Goal: Task Accomplishment & Management: Manage account settings

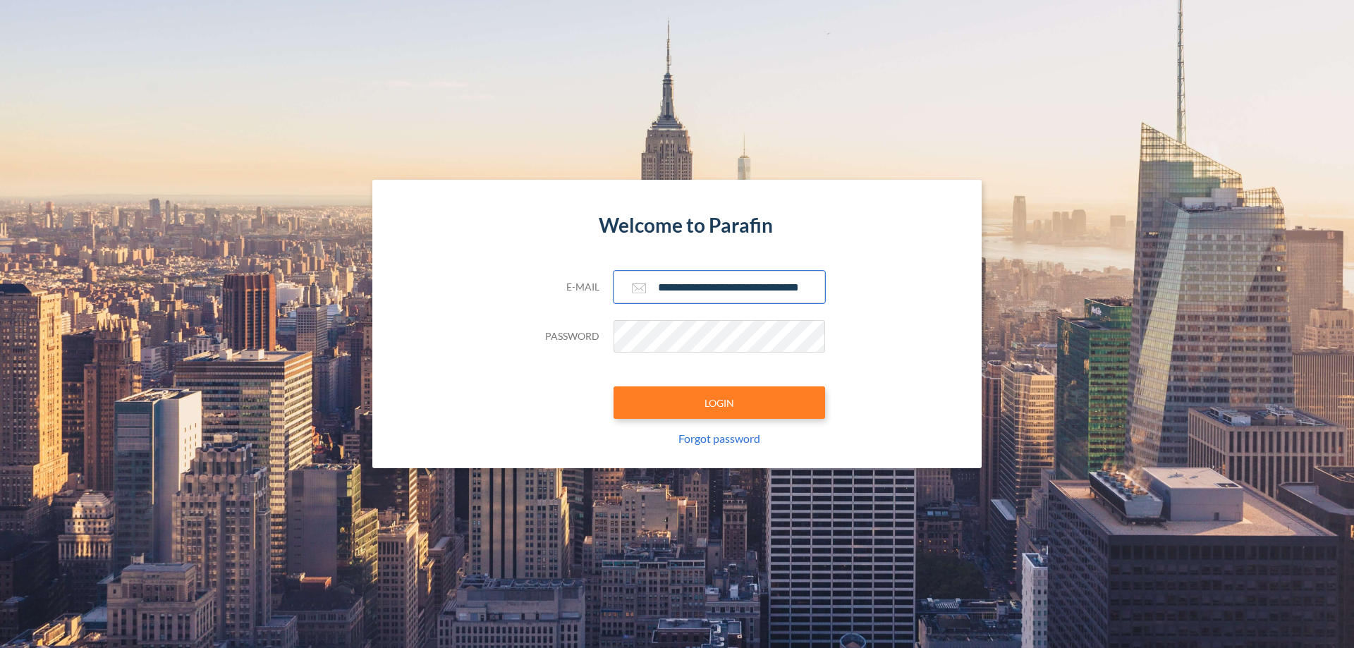
type input "**********"
click at [719, 403] on button "LOGIN" at bounding box center [719, 402] width 212 height 32
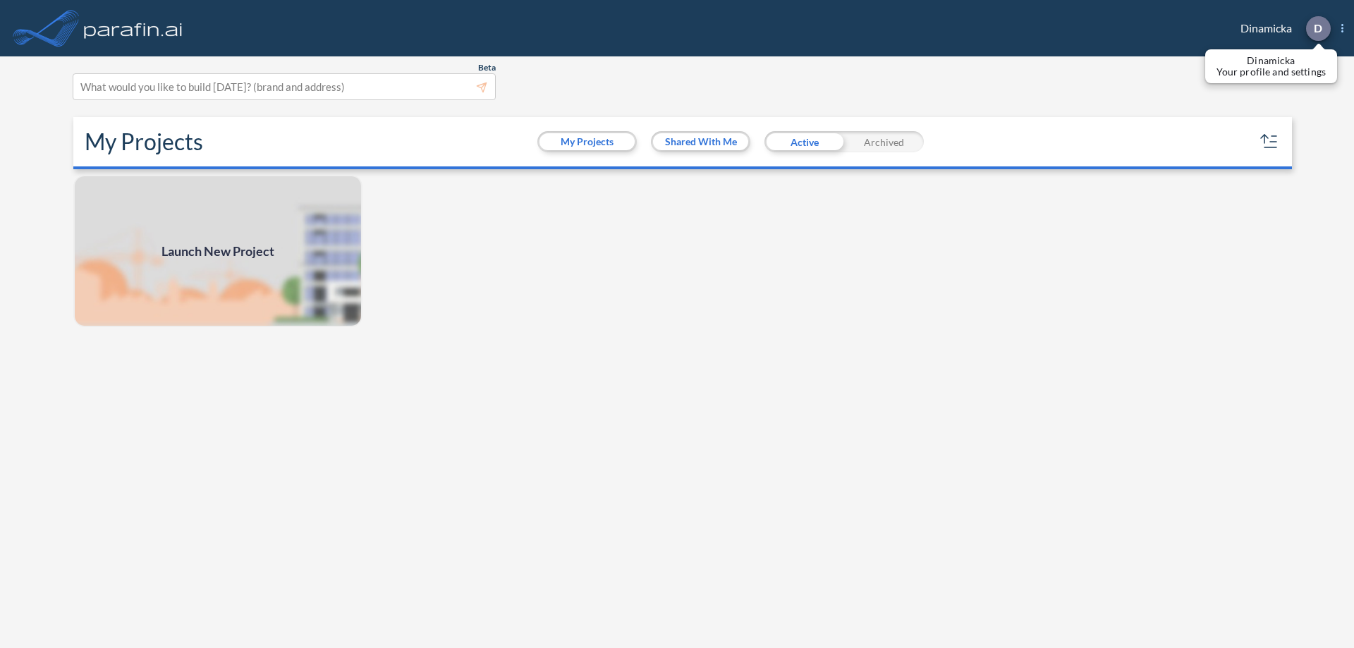
click at [1317, 28] on p "D" at bounding box center [1317, 28] width 8 height 13
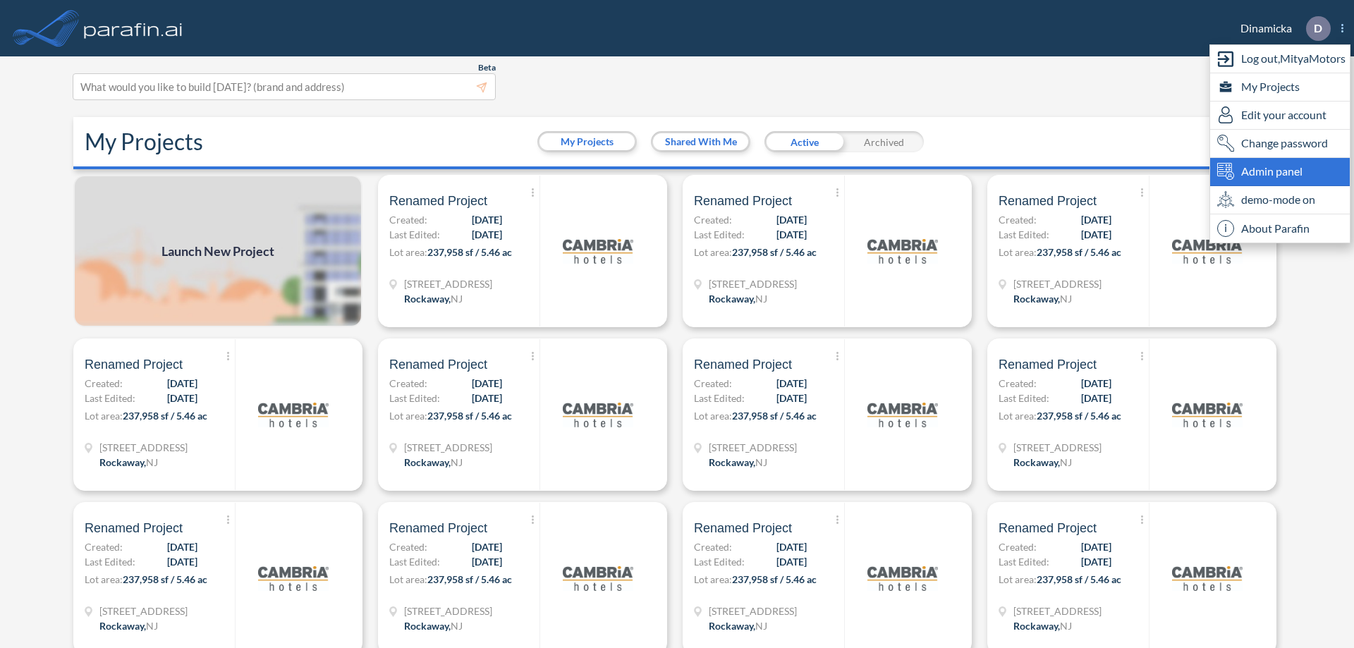
click at [1280, 171] on span "Admin panel" at bounding box center [1271, 171] width 61 height 17
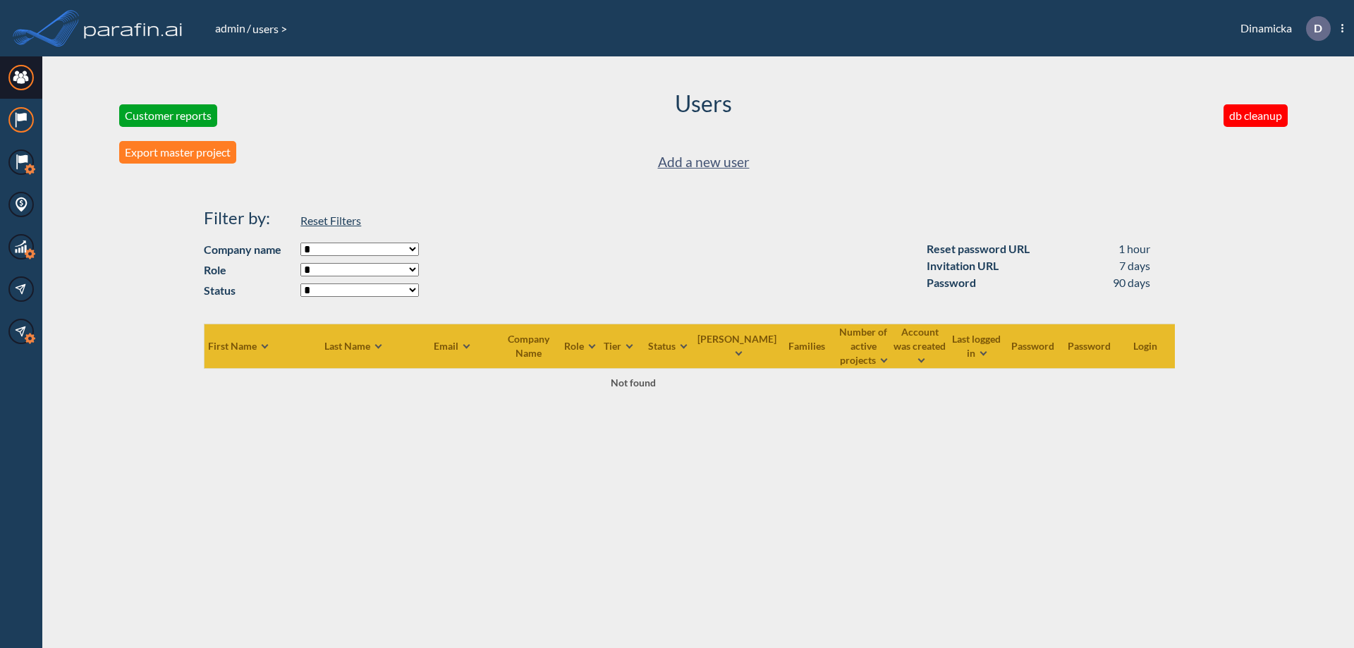
click at [21, 120] on icon at bounding box center [21, 117] width 9 height 8
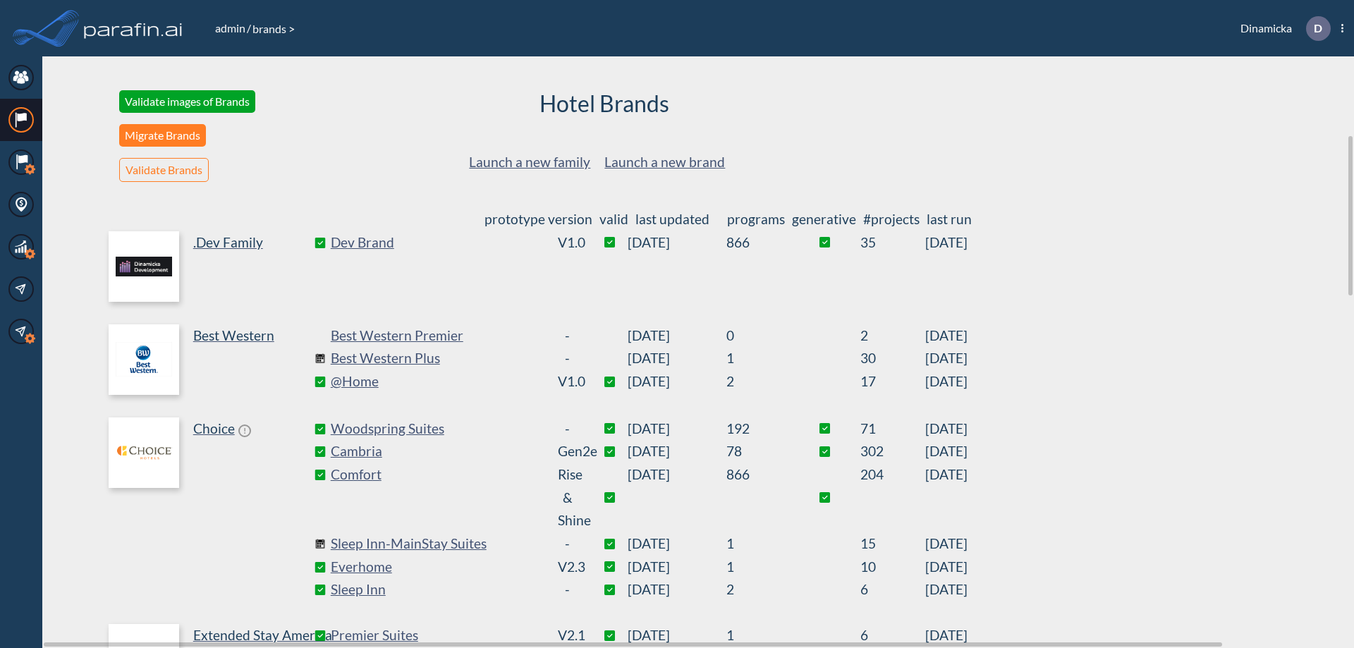
scroll to position [290, 0]
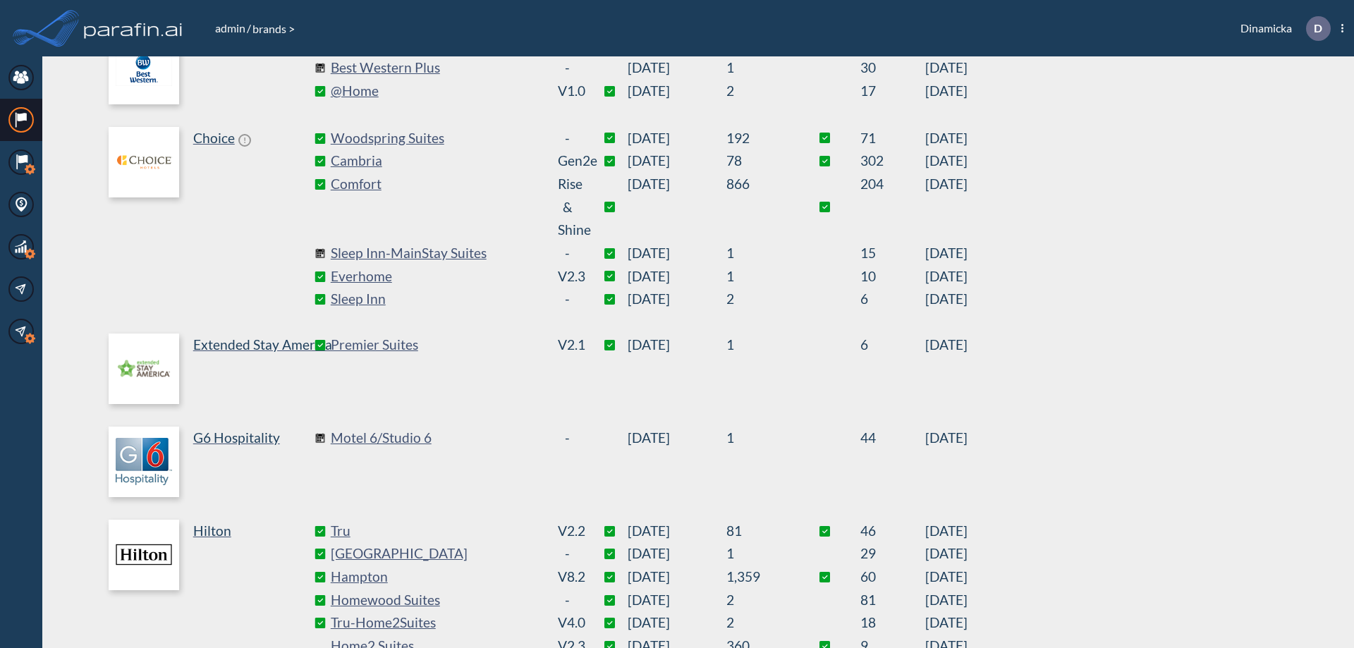
click at [436, 68] on link "Best Western Plus" at bounding box center [437, 67] width 212 height 23
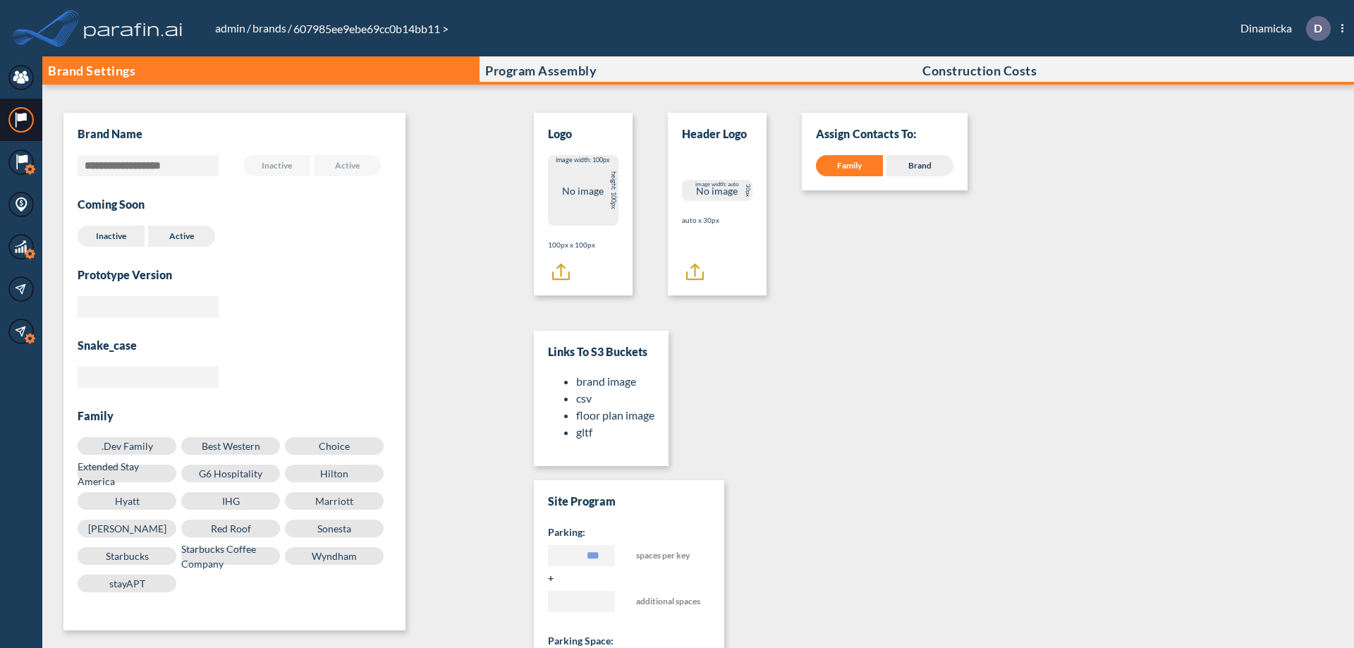
scroll to position [14, 0]
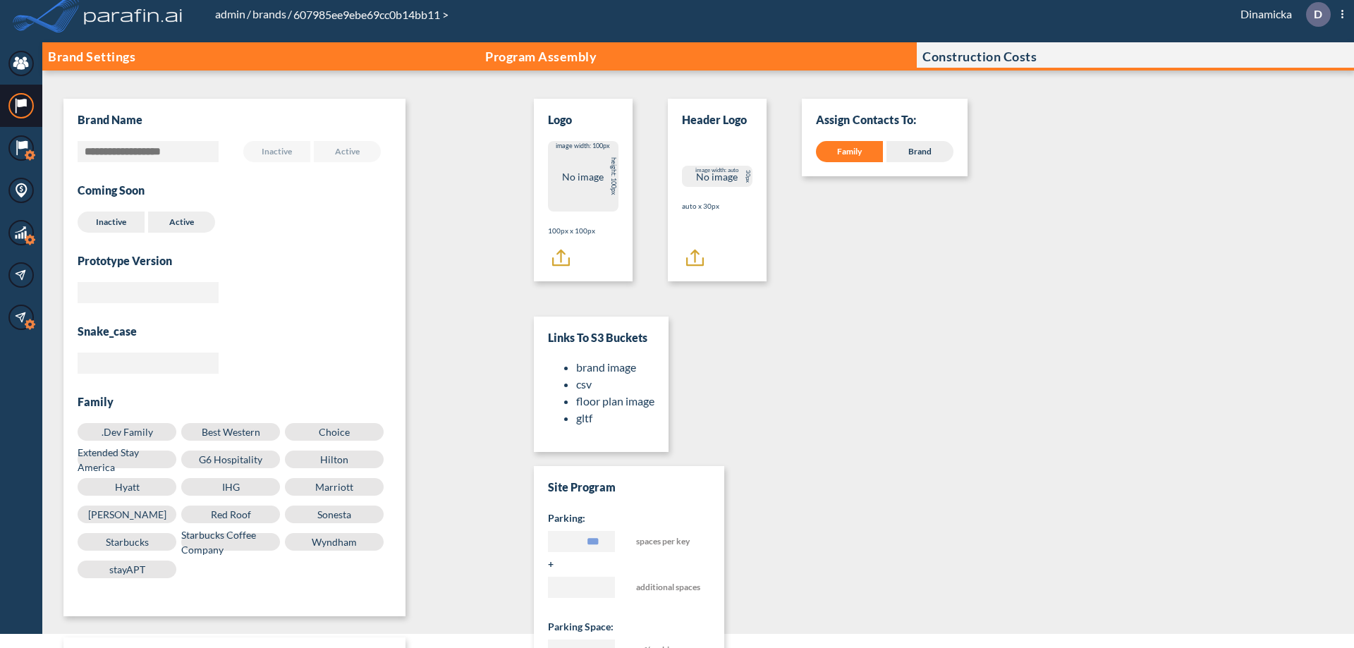
click at [541, 56] on p "Program Assembly" at bounding box center [540, 56] width 111 height 14
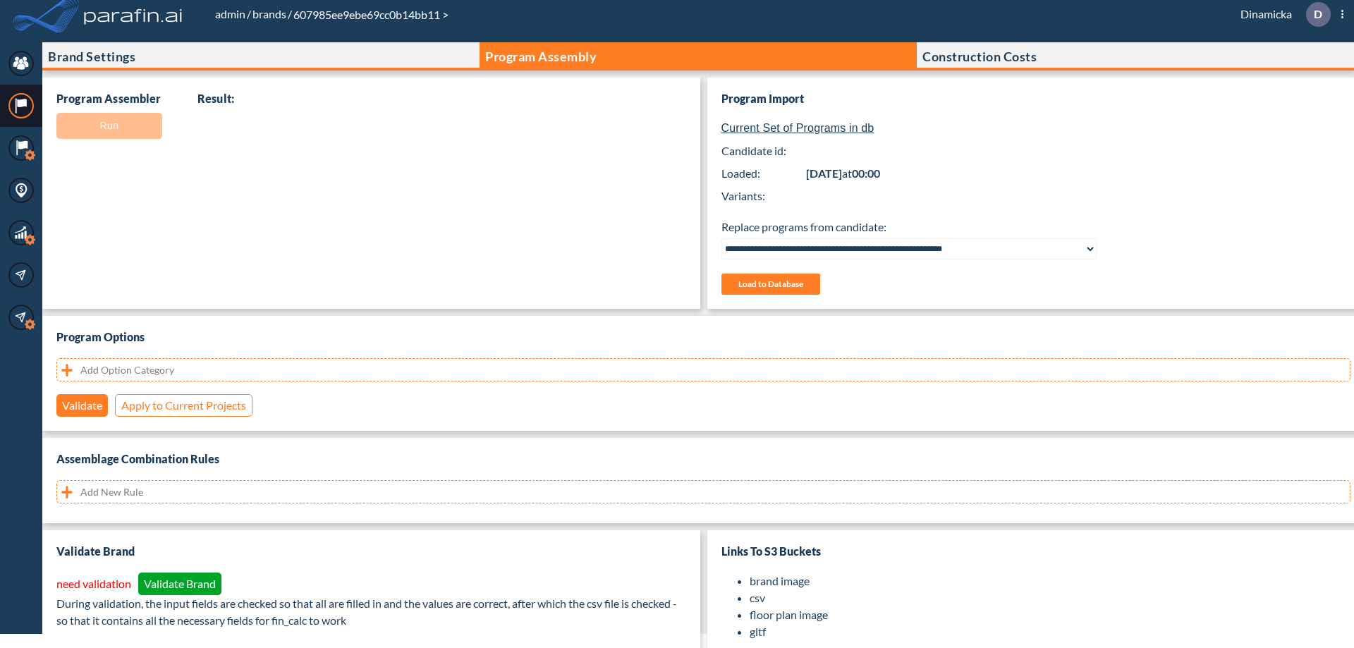
select select "**********"
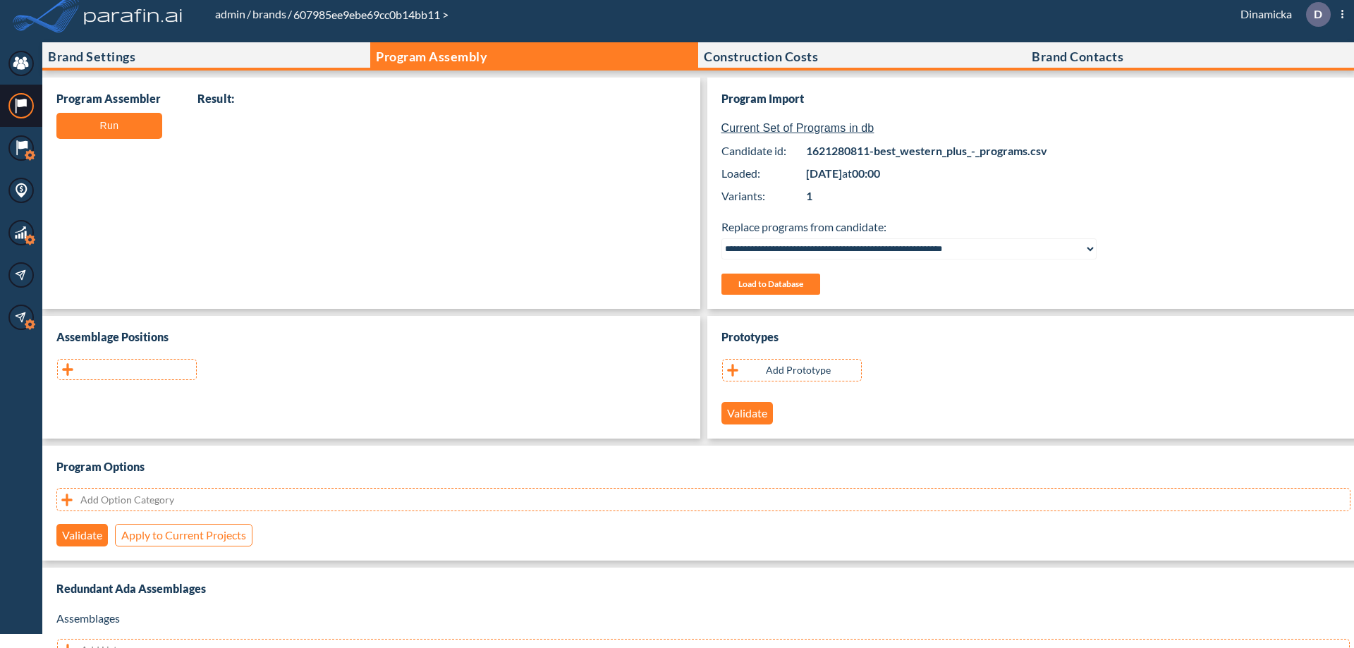
scroll to position [281, 0]
